Goal: Task Accomplishment & Management: Manage account settings

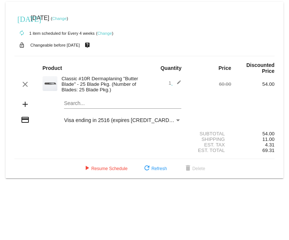
click at [122, 122] on span "Visa ending in 2516 (expires 09/29)" at bounding box center [126, 120] width 124 height 6
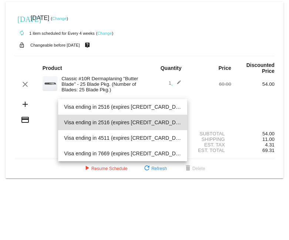
click at [156, 38] on div at bounding box center [144, 120] width 289 height 240
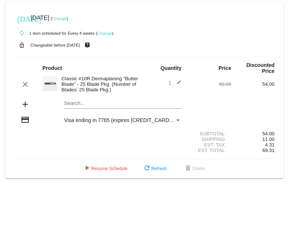
click at [122, 123] on span "Visa ending in 7765 (expires [CREDIT_CARD_DATA])" at bounding box center [126, 120] width 124 height 6
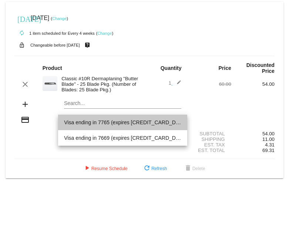
click at [122, 125] on span "Visa ending in 7765 (expires [CREDIT_CARD_DATA])" at bounding box center [122, 123] width 117 height 16
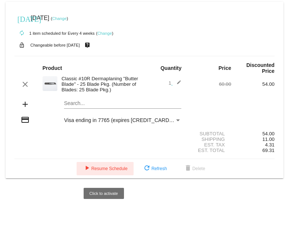
click at [117, 171] on span "play_arrow Resume Schedule" at bounding box center [104, 168] width 45 height 5
